Goal: Information Seeking & Learning: Learn about a topic

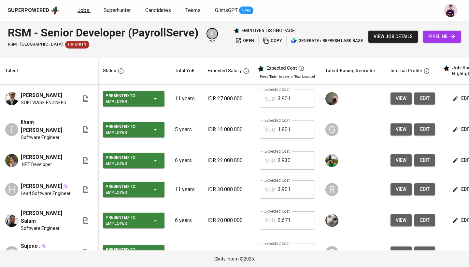
click at [80, 11] on span "Jobs" at bounding box center [84, 10] width 12 height 6
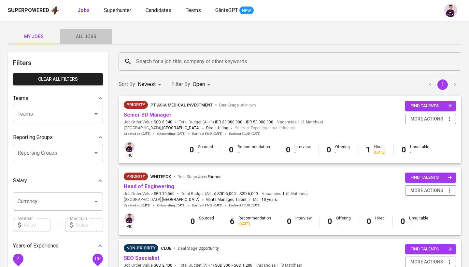
click at [96, 37] on span "All Jobs" at bounding box center [86, 37] width 44 height 8
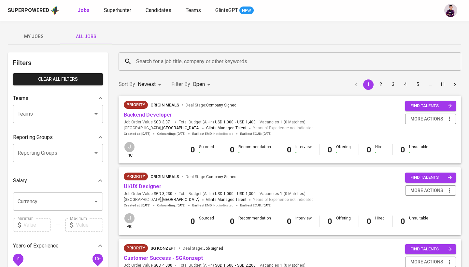
click at [178, 60] on input "Search for a job title, company or other keywords" at bounding box center [292, 61] width 314 height 12
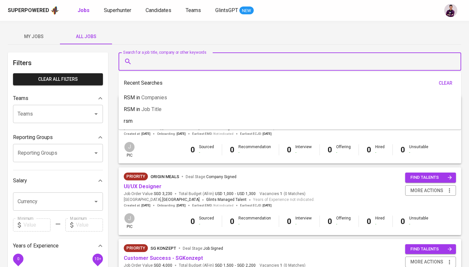
click at [169, 35] on div "My Jobs All Jobs" at bounding box center [234, 37] width 453 height 16
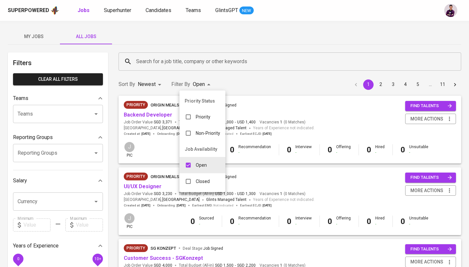
click at [211, 182] on div "Closed" at bounding box center [197, 181] width 36 height 12
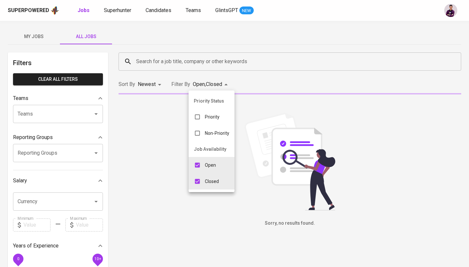
type input "OPEN,CLOSE"
checkbox input "true"
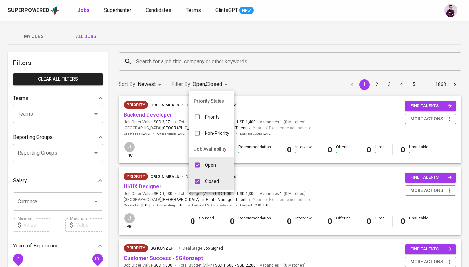
click at [187, 67] on div at bounding box center [234, 133] width 469 height 267
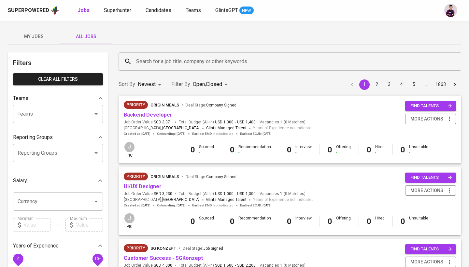
click at [188, 58] on input "Search for a job title, company or other keywords" at bounding box center [292, 61] width 314 height 12
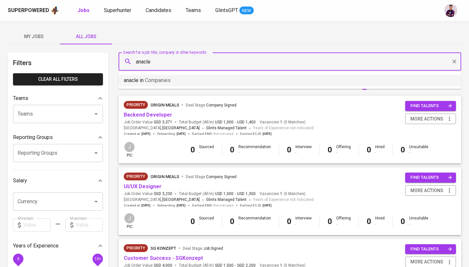
click at [189, 81] on li "anacle in Companies" at bounding box center [290, 81] width 343 height 12
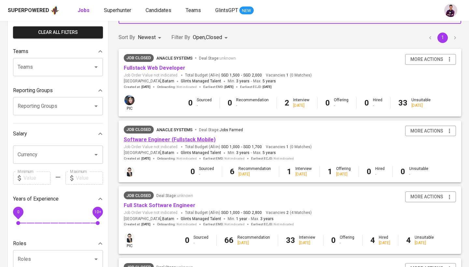
scroll to position [141, 0]
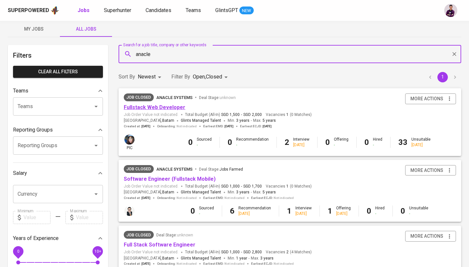
type input "anacle"
click at [152, 110] on link "Fullstack Web Developer" at bounding box center [155, 107] width 62 height 6
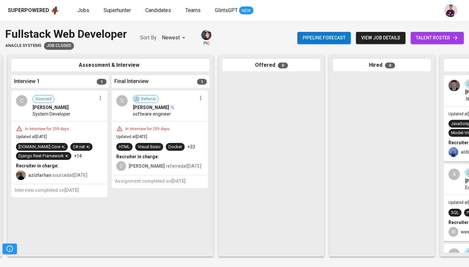
click at [23, 96] on div "C" at bounding box center [21, 100] width 11 height 11
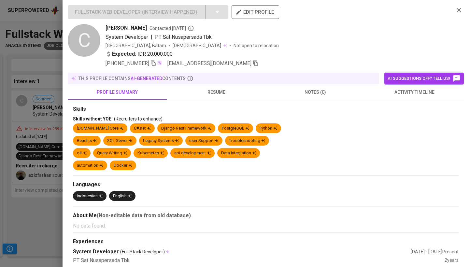
click at [216, 90] on span "resume" at bounding box center [216, 92] width 91 height 8
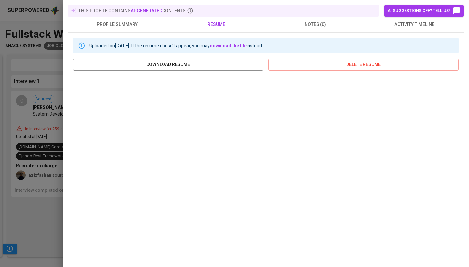
click at [431, 22] on span "activity timeline" at bounding box center [414, 25] width 91 height 8
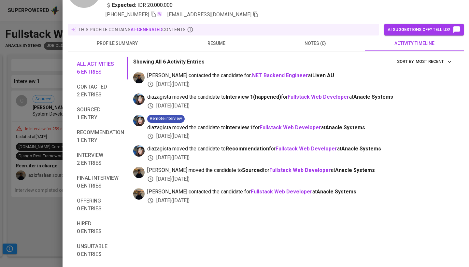
click at [211, 49] on button "resume" at bounding box center [216, 44] width 99 height 16
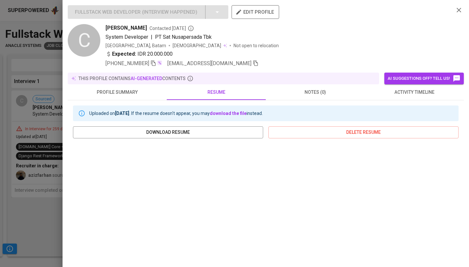
scroll to position [22, 0]
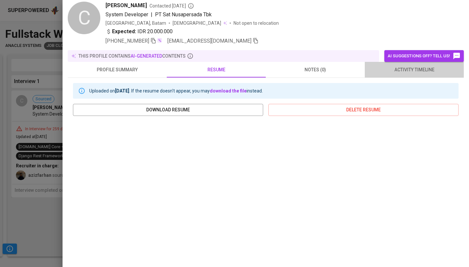
click at [433, 67] on span "activity timeline" at bounding box center [414, 70] width 91 height 8
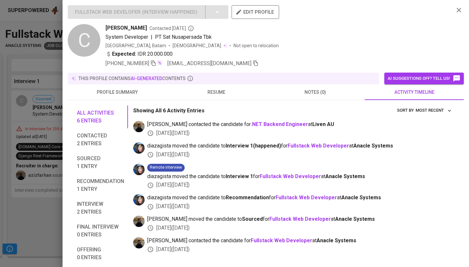
scroll to position [0, 0]
click at [42, 64] on div at bounding box center [234, 133] width 469 height 267
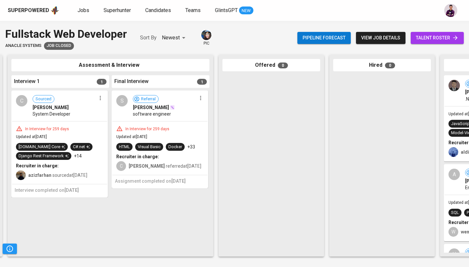
click at [121, 102] on div "S" at bounding box center [121, 100] width 11 height 11
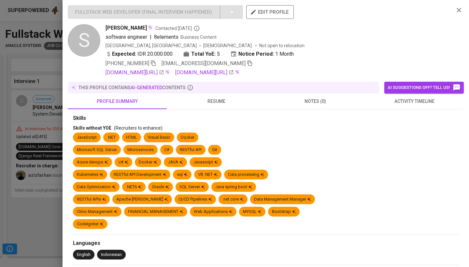
click at [428, 101] on span "activity timeline" at bounding box center [414, 101] width 91 height 8
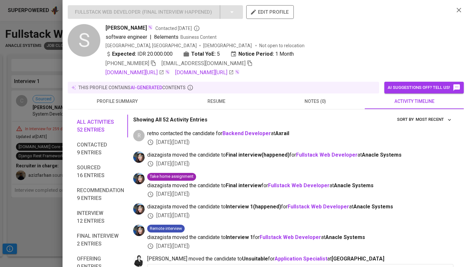
click at [461, 11] on icon "button" at bounding box center [459, 10] width 8 height 8
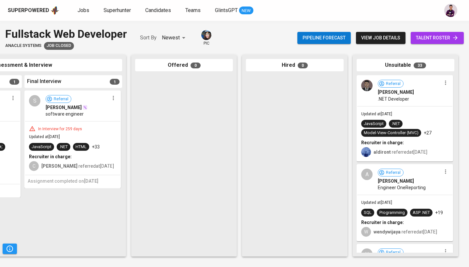
scroll to position [0, 306]
click at [366, 90] on img at bounding box center [366, 85] width 11 height 11
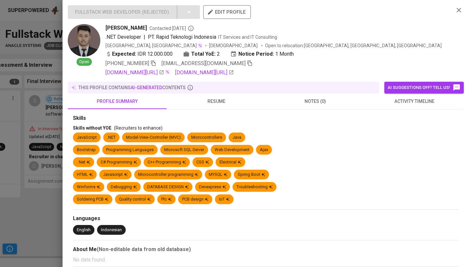
click at [407, 105] on button "activity timeline" at bounding box center [414, 101] width 99 height 16
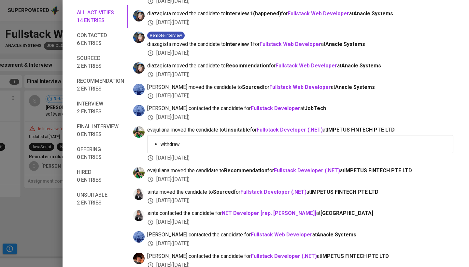
scroll to position [0, 0]
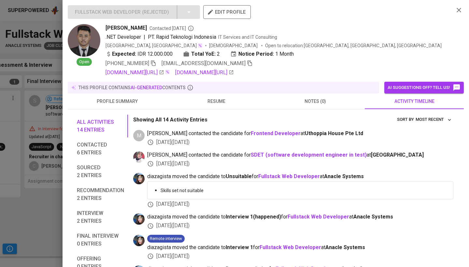
click at [456, 10] on icon "button" at bounding box center [459, 10] width 8 height 8
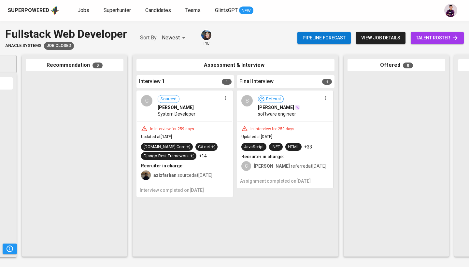
scroll to position [0, 92]
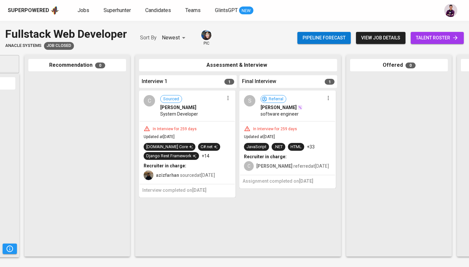
click at [150, 104] on div "C" at bounding box center [149, 100] width 11 height 11
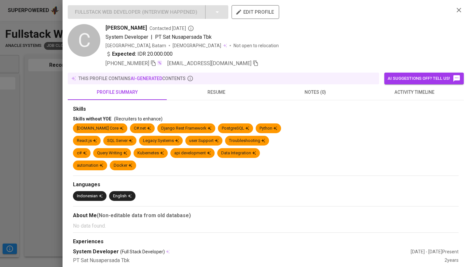
click at [220, 90] on span "resume" at bounding box center [216, 92] width 91 height 8
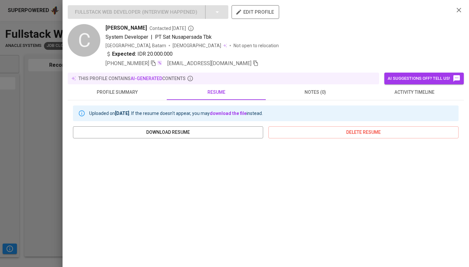
scroll to position [0, 0]
click at [417, 92] on span "activity timeline" at bounding box center [414, 92] width 91 height 8
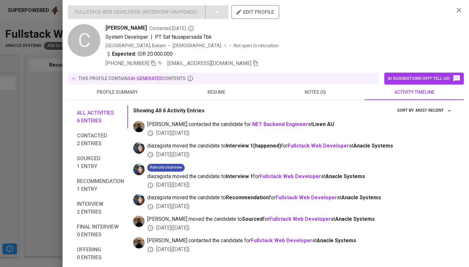
click at [216, 96] on button "resume" at bounding box center [216, 92] width 99 height 16
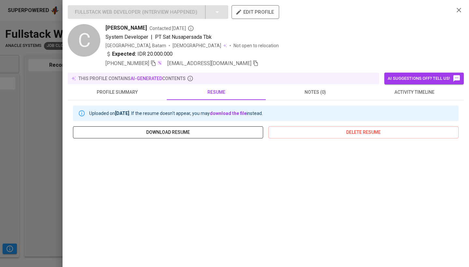
click at [237, 130] on span "download resume" at bounding box center [168, 132] width 180 height 8
click at [156, 62] on icon "button" at bounding box center [153, 63] width 6 height 6
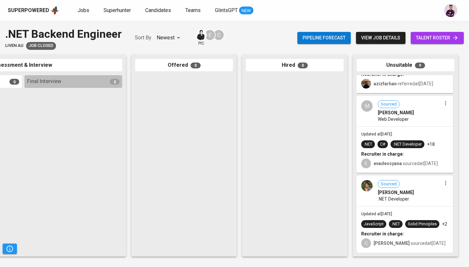
scroll to position [540, 0]
click at [373, 178] on div "Sourced [PERSON_NAME] .NET Developer" at bounding box center [404, 191] width 95 height 30
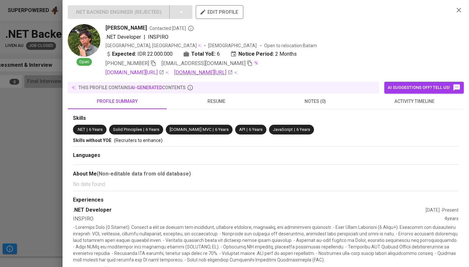
click at [215, 72] on link "[DOMAIN_NAME][URL]" at bounding box center [203, 73] width 59 height 8
click at [438, 102] on span "activity timeline" at bounding box center [414, 101] width 91 height 8
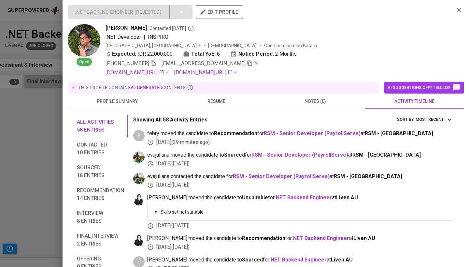
scroll to position [0, 0]
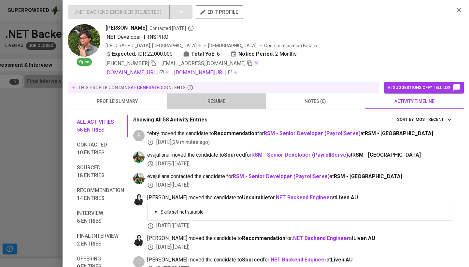
click at [212, 102] on span "resume" at bounding box center [216, 101] width 91 height 8
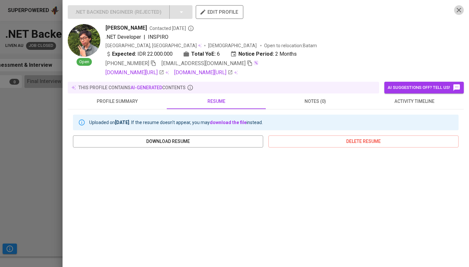
click at [458, 13] on icon "button" at bounding box center [459, 10] width 8 height 8
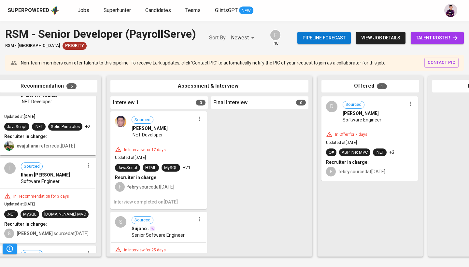
scroll to position [0, 132]
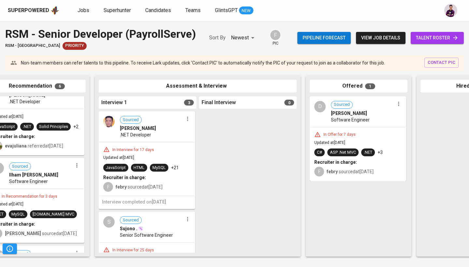
click at [370, 39] on span "view job details" at bounding box center [380, 38] width 39 height 8
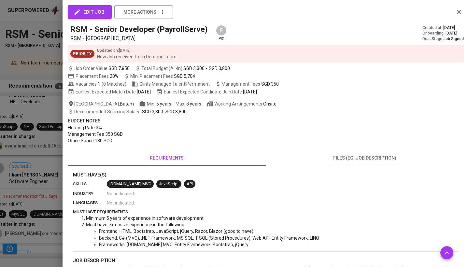
scroll to position [69, 0]
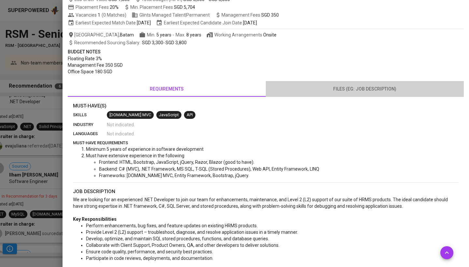
click at [365, 89] on span "files (eg: job description)" at bounding box center [365, 89] width 190 height 8
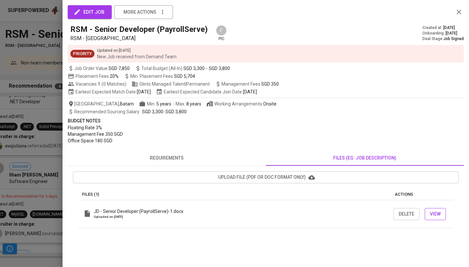
click at [435, 213] on span "View" at bounding box center [435, 214] width 11 height 8
